Goal: Information Seeking & Learning: Learn about a topic

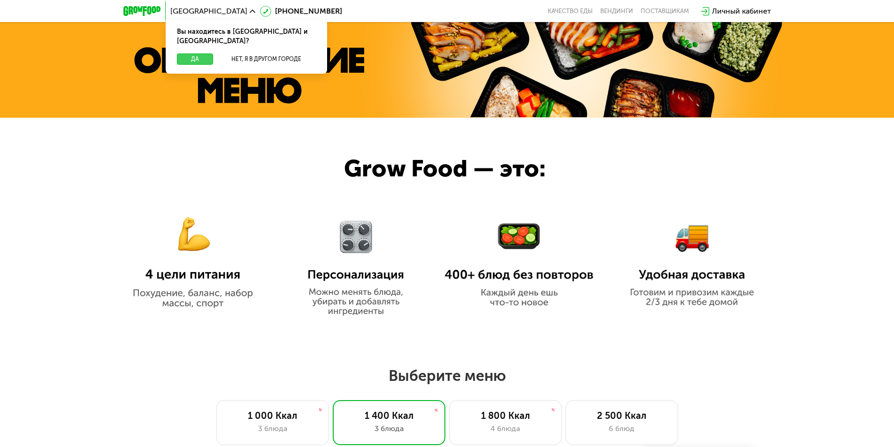
scroll to position [422, 0]
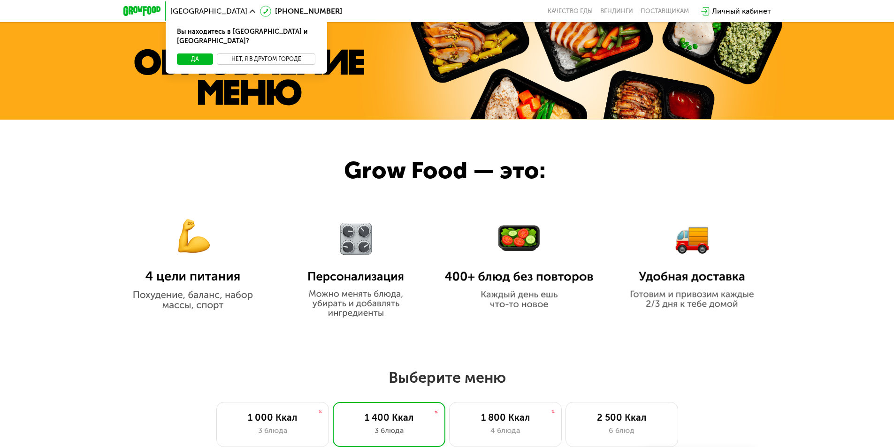
click at [255, 53] on button "Нет, я в другом городе" at bounding box center [266, 58] width 99 height 11
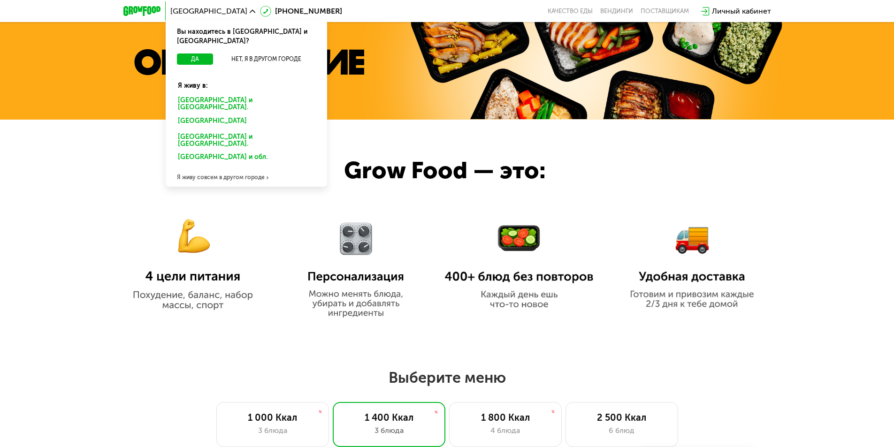
click at [223, 131] on div "[GEOGRAPHIC_DATA] и [GEOGRAPHIC_DATA]." at bounding box center [246, 141] width 150 height 20
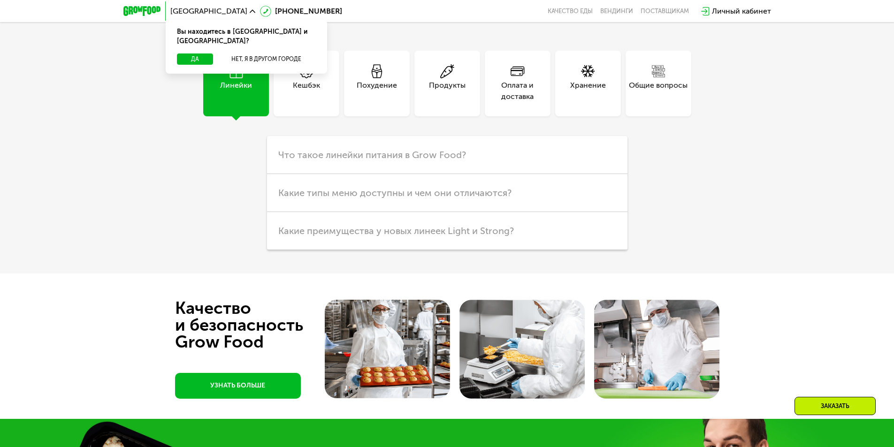
scroll to position [2653, 0]
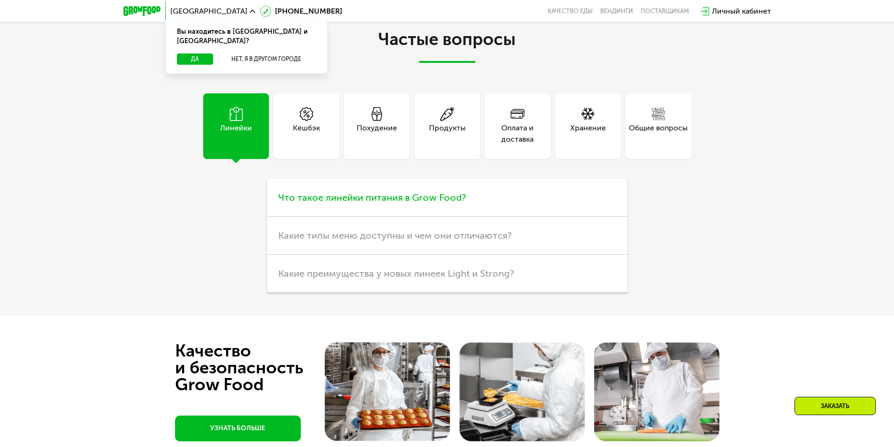
click at [383, 217] on h3 "Что такое линейки питания в Grow Food?" at bounding box center [447, 198] width 360 height 38
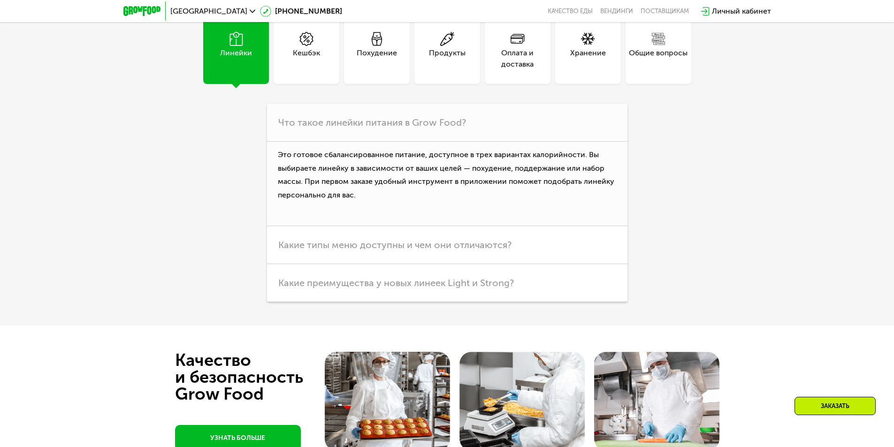
scroll to position [2982, 0]
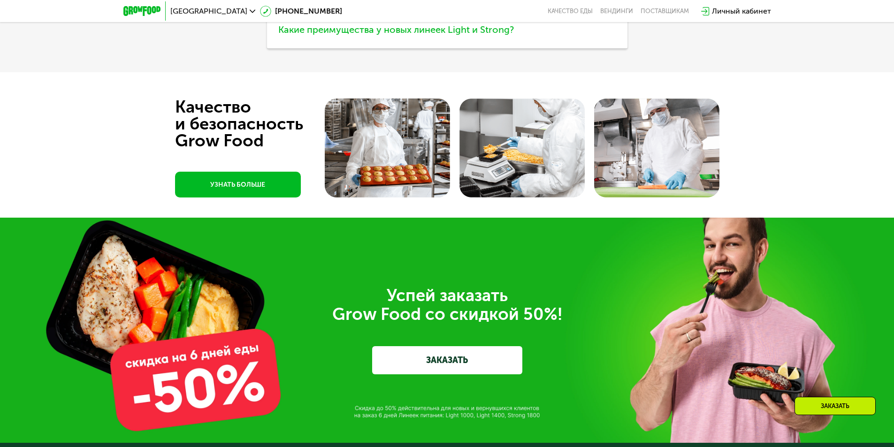
click at [358, 35] on span "Какие преимущества у новых линеек Light и Strong?" at bounding box center [396, 29] width 236 height 11
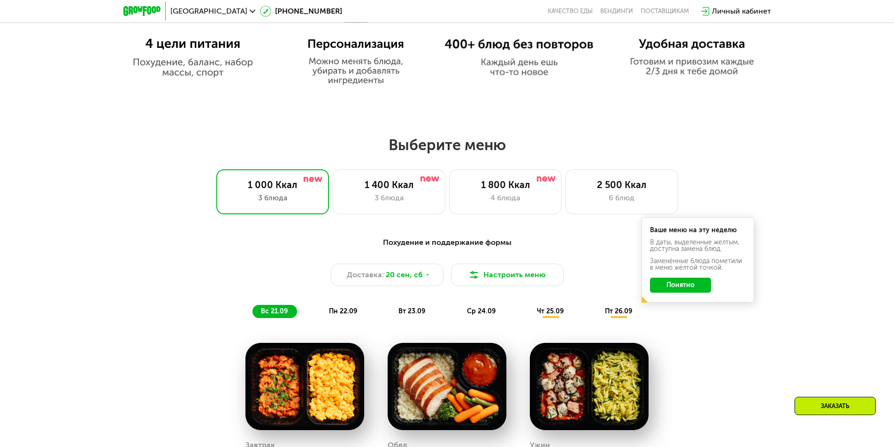
scroll to position [635, 0]
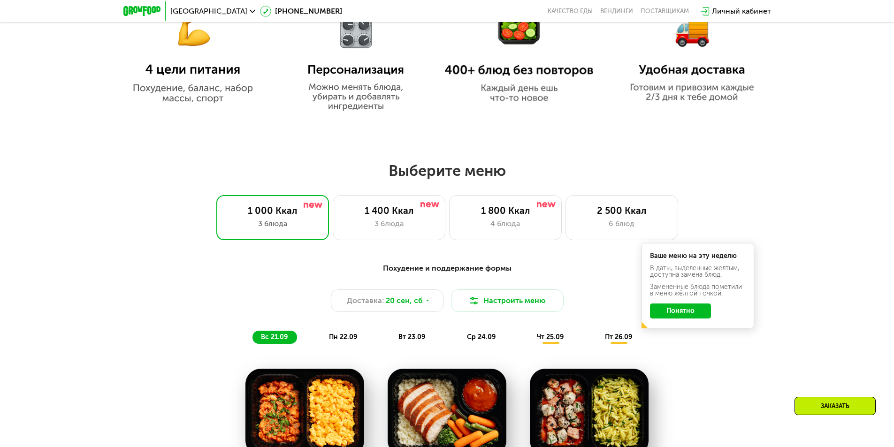
click at [679, 314] on button "Понятно" at bounding box center [680, 311] width 61 height 15
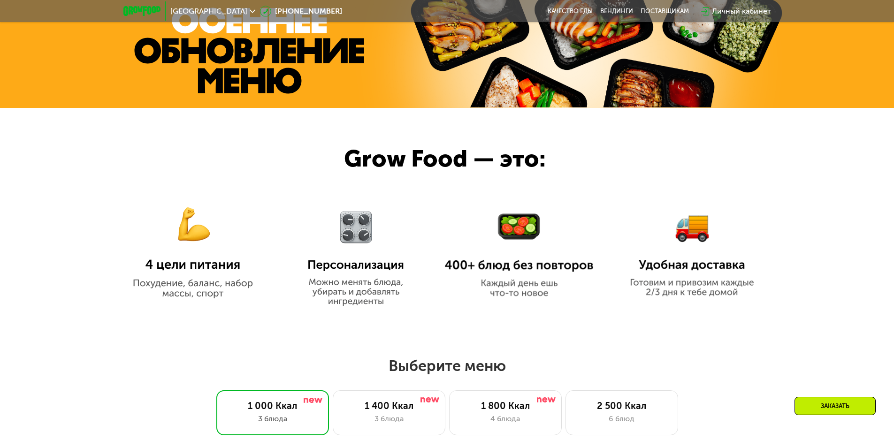
scroll to position [495, 0]
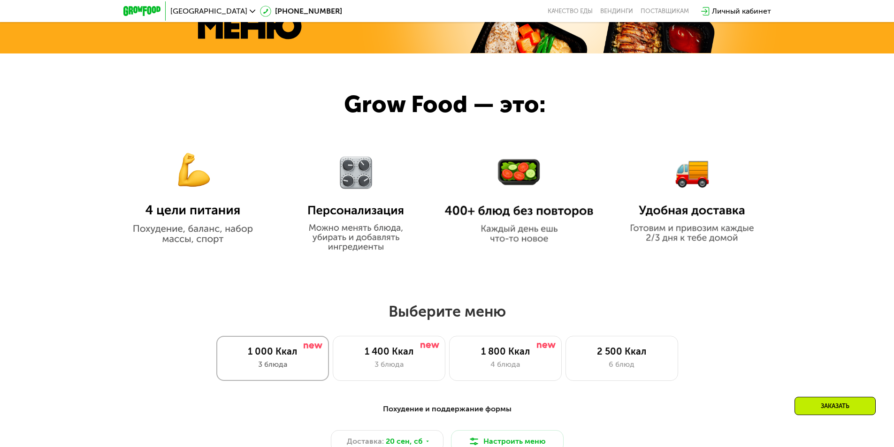
click at [278, 357] on div "1 000 Ккал" at bounding box center [272, 351] width 93 height 11
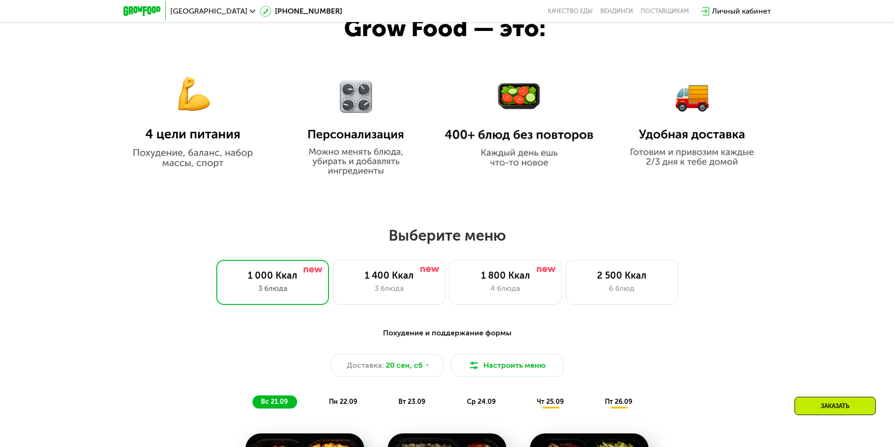
scroll to position [729, 0]
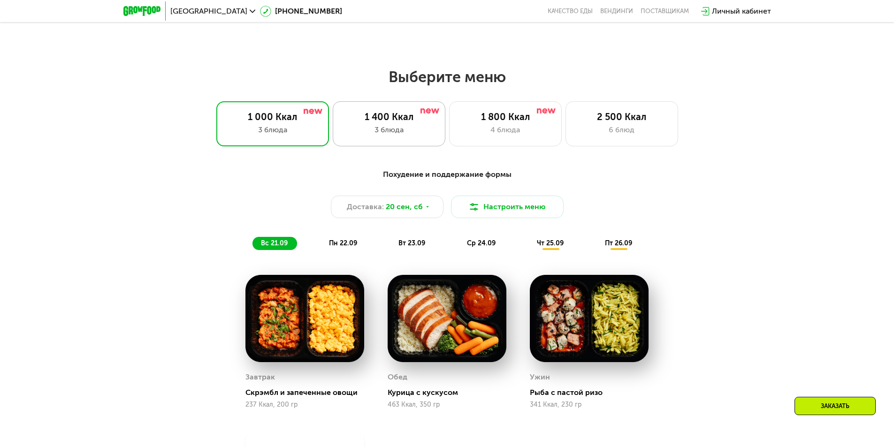
click at [374, 129] on div "3 блюда" at bounding box center [389, 129] width 93 height 11
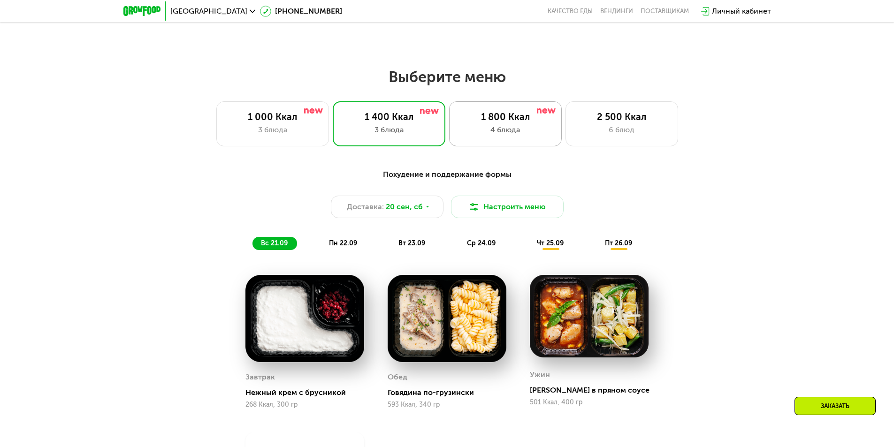
click at [485, 127] on div "1 800 Ккал 4 блюда" at bounding box center [505, 123] width 113 height 45
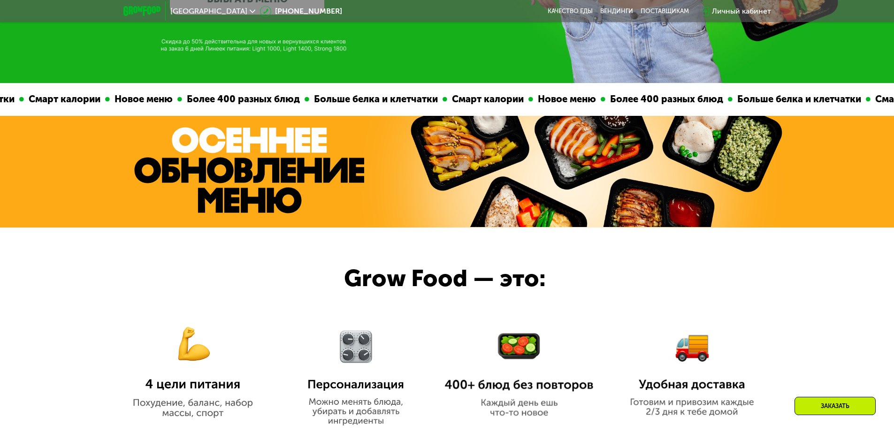
scroll to position [307, 0]
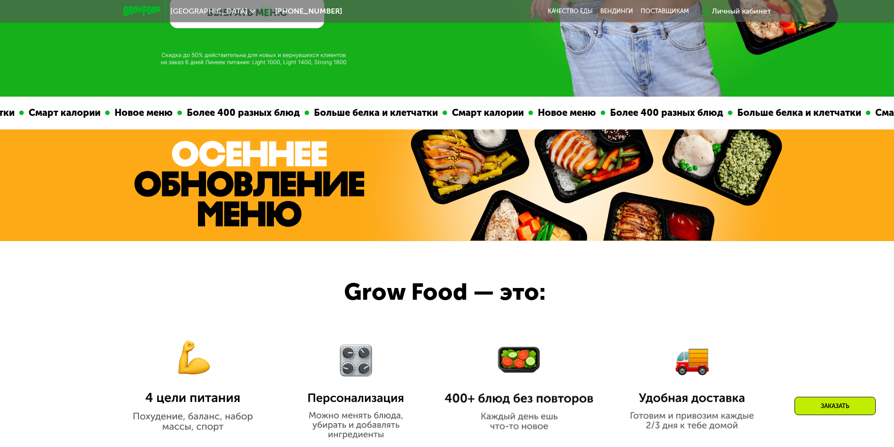
click at [192, 13] on span "[GEOGRAPHIC_DATA]" at bounding box center [208, 12] width 77 height 8
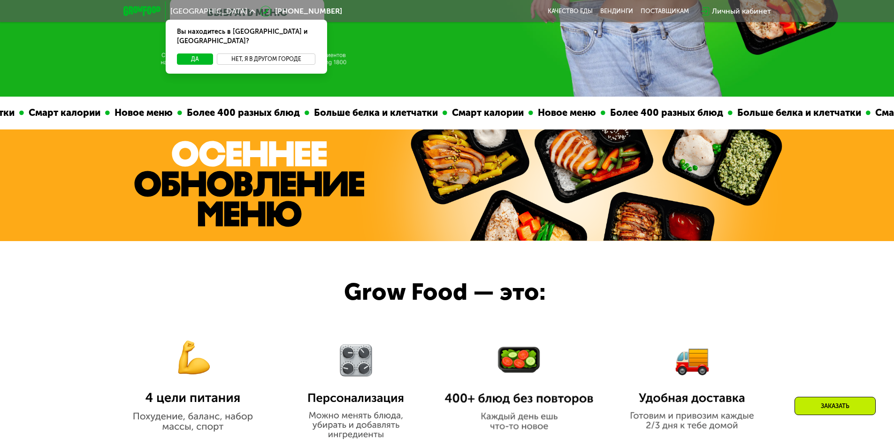
click at [275, 53] on button "Нет, я в другом городе" at bounding box center [266, 58] width 99 height 11
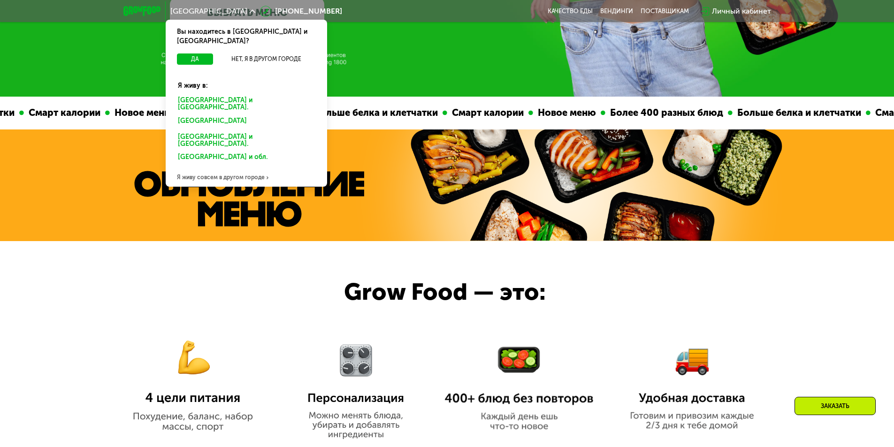
click at [191, 131] on div "[GEOGRAPHIC_DATA] и [GEOGRAPHIC_DATA]." at bounding box center [246, 141] width 150 height 20
